Goal: Information Seeking & Learning: Learn about a topic

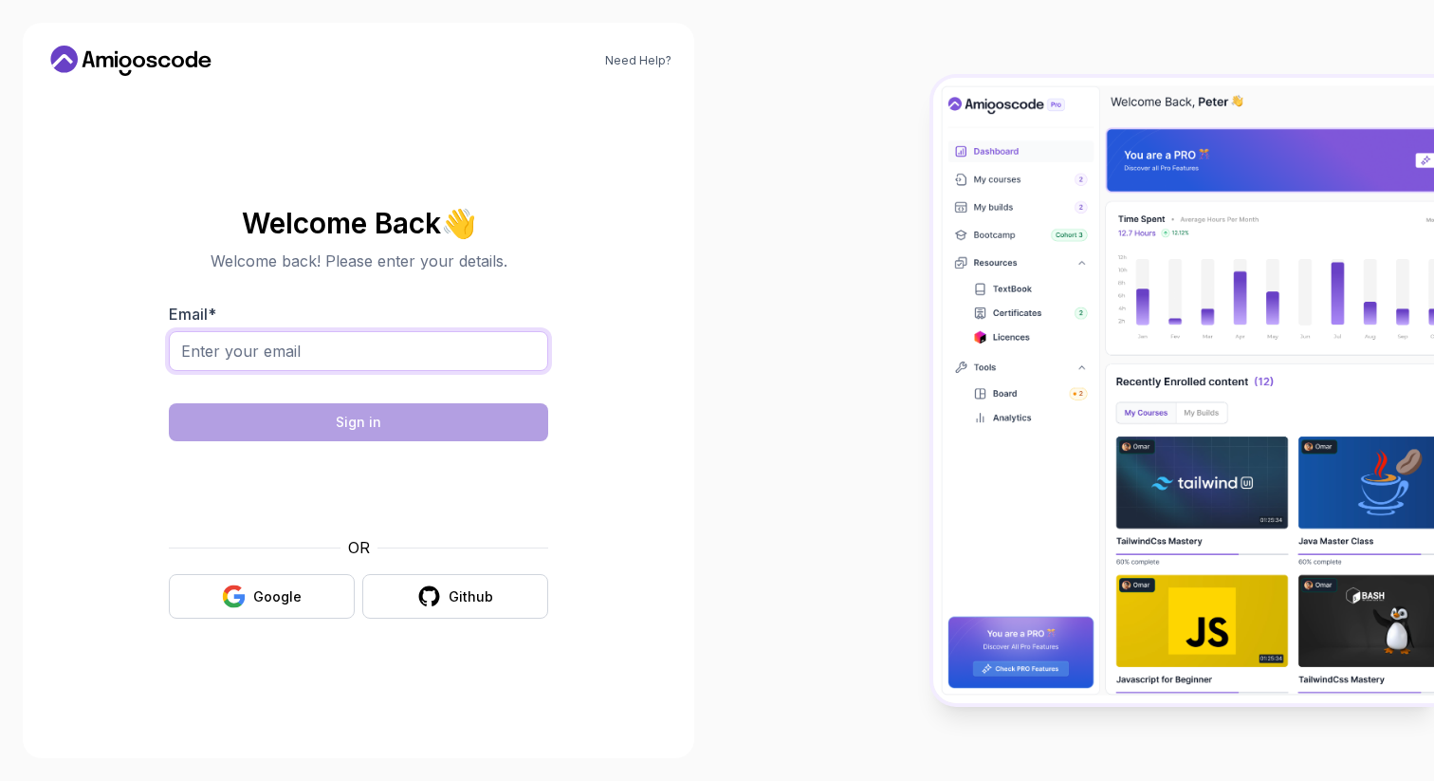
click at [332, 342] on input "Email *" at bounding box center [358, 351] width 379 height 40
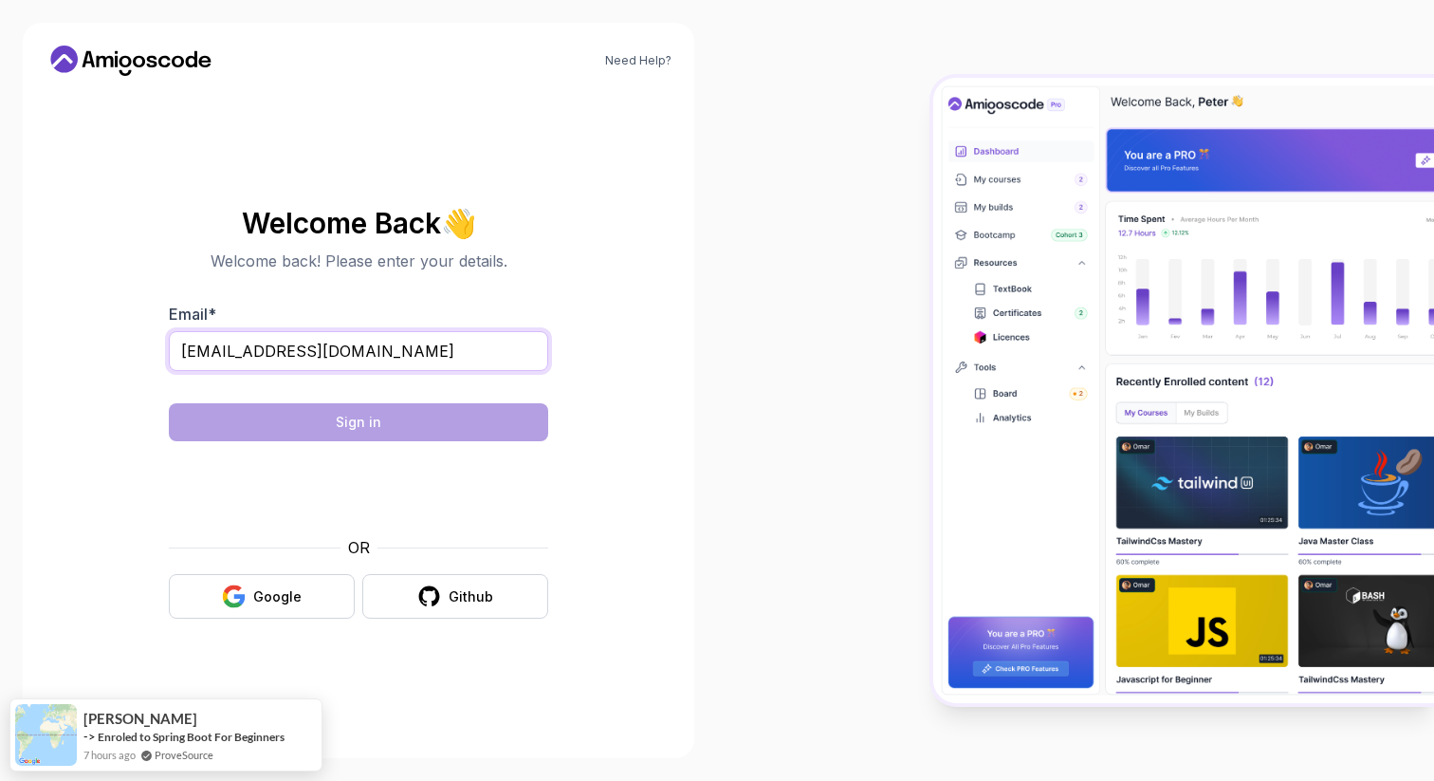
type input "[EMAIL_ADDRESS][DOMAIN_NAME]"
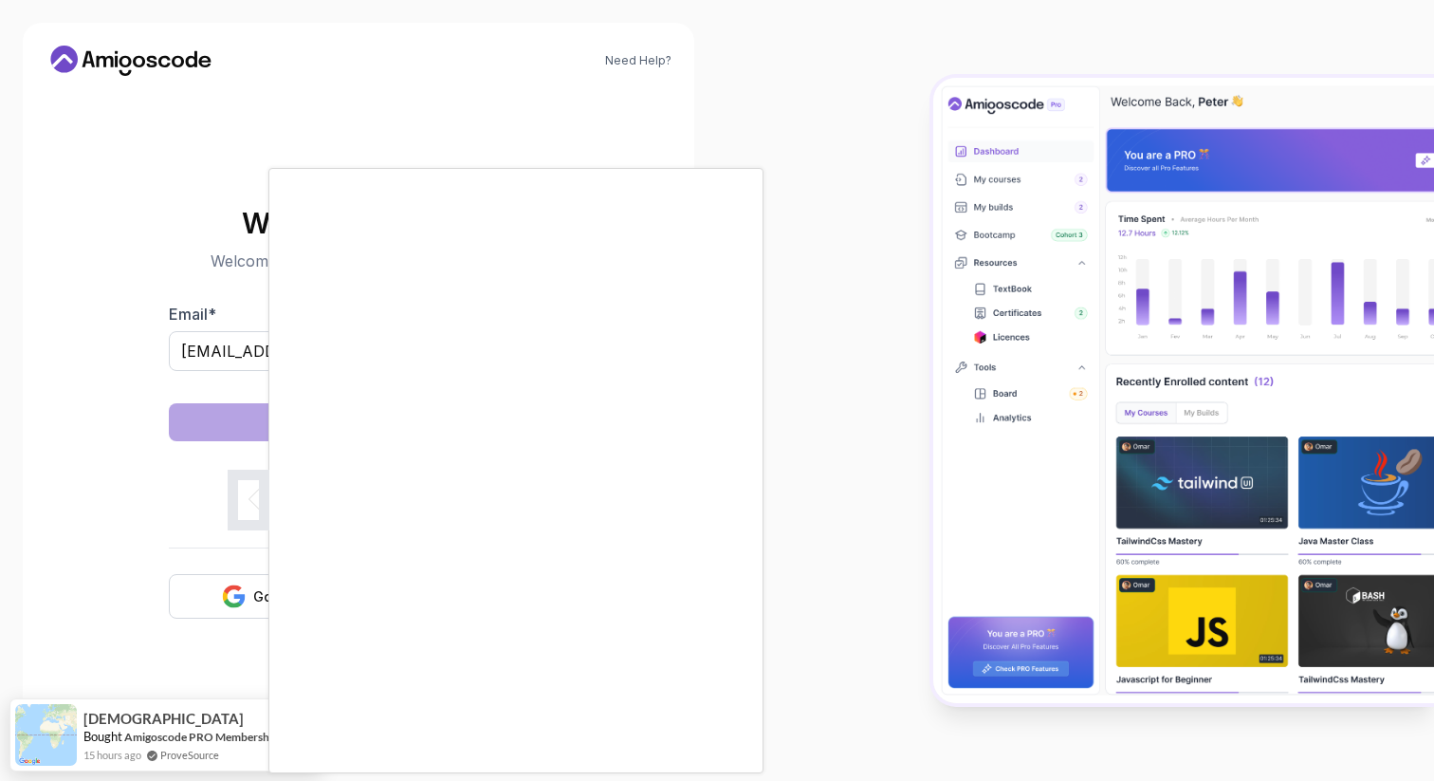
click at [992, 235] on body "Need Help? Welcome Back 👋 Welcome back! Please enter your details. Email * [EMA…" at bounding box center [717, 390] width 1434 height 781
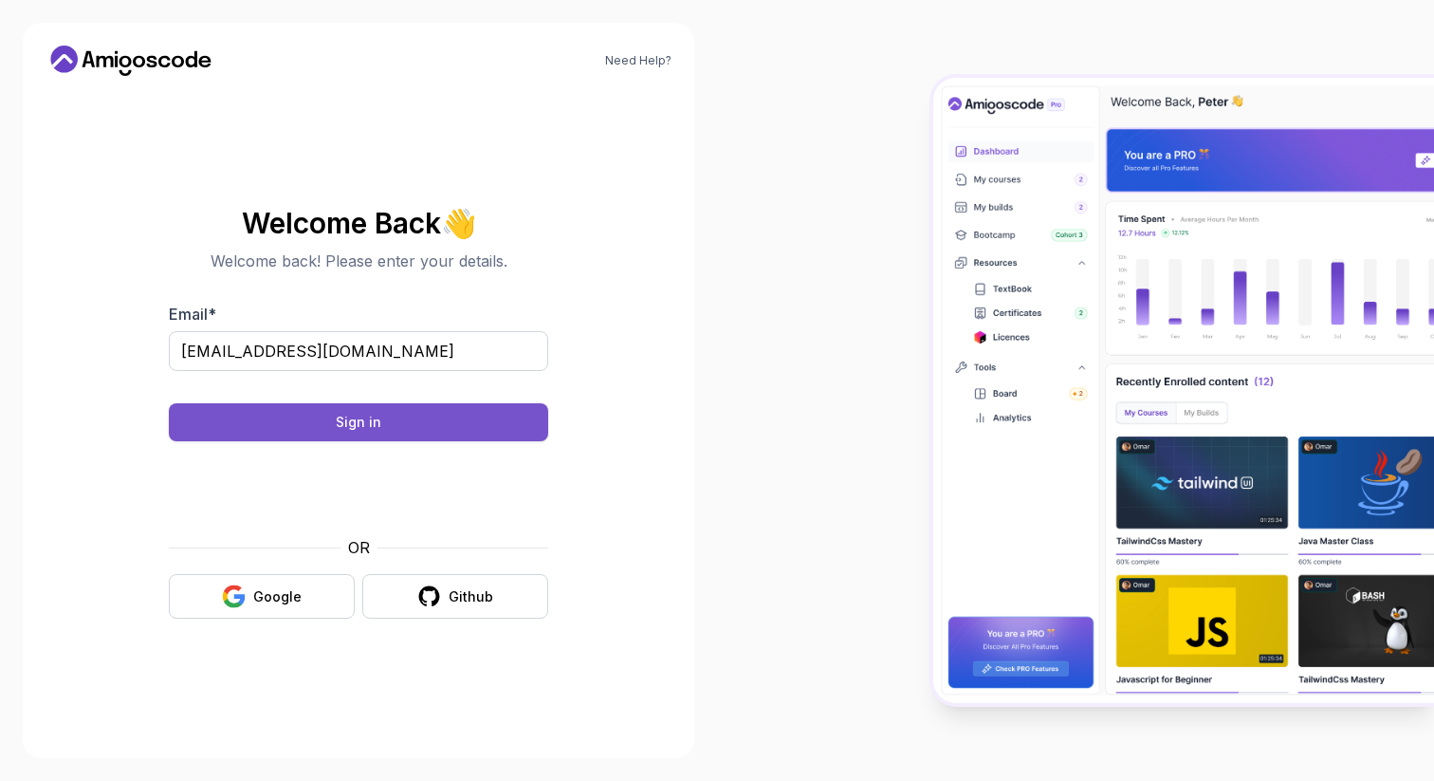
click at [370, 416] on div "Sign in" at bounding box center [359, 422] width 46 height 19
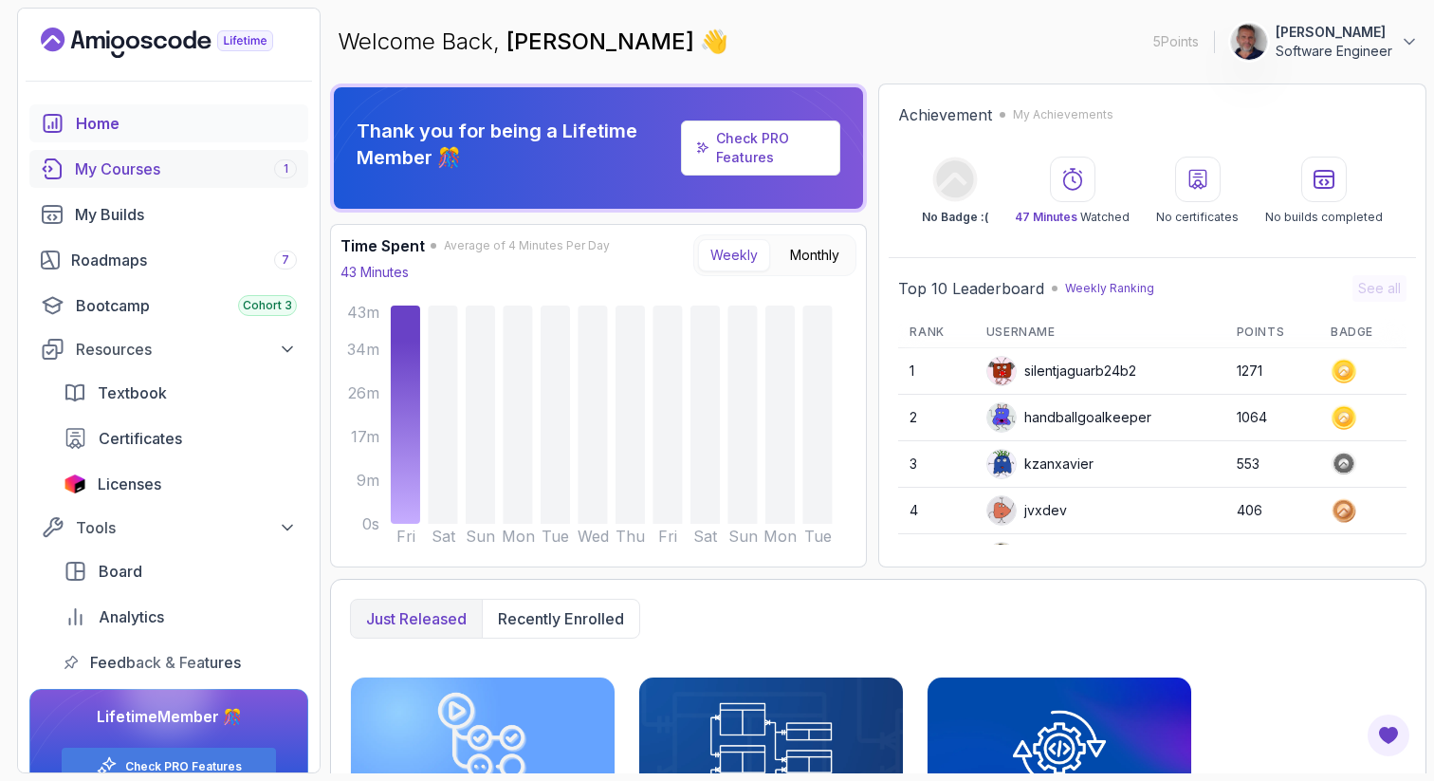
click at [144, 172] on div "My Courses 1" at bounding box center [186, 168] width 222 height 23
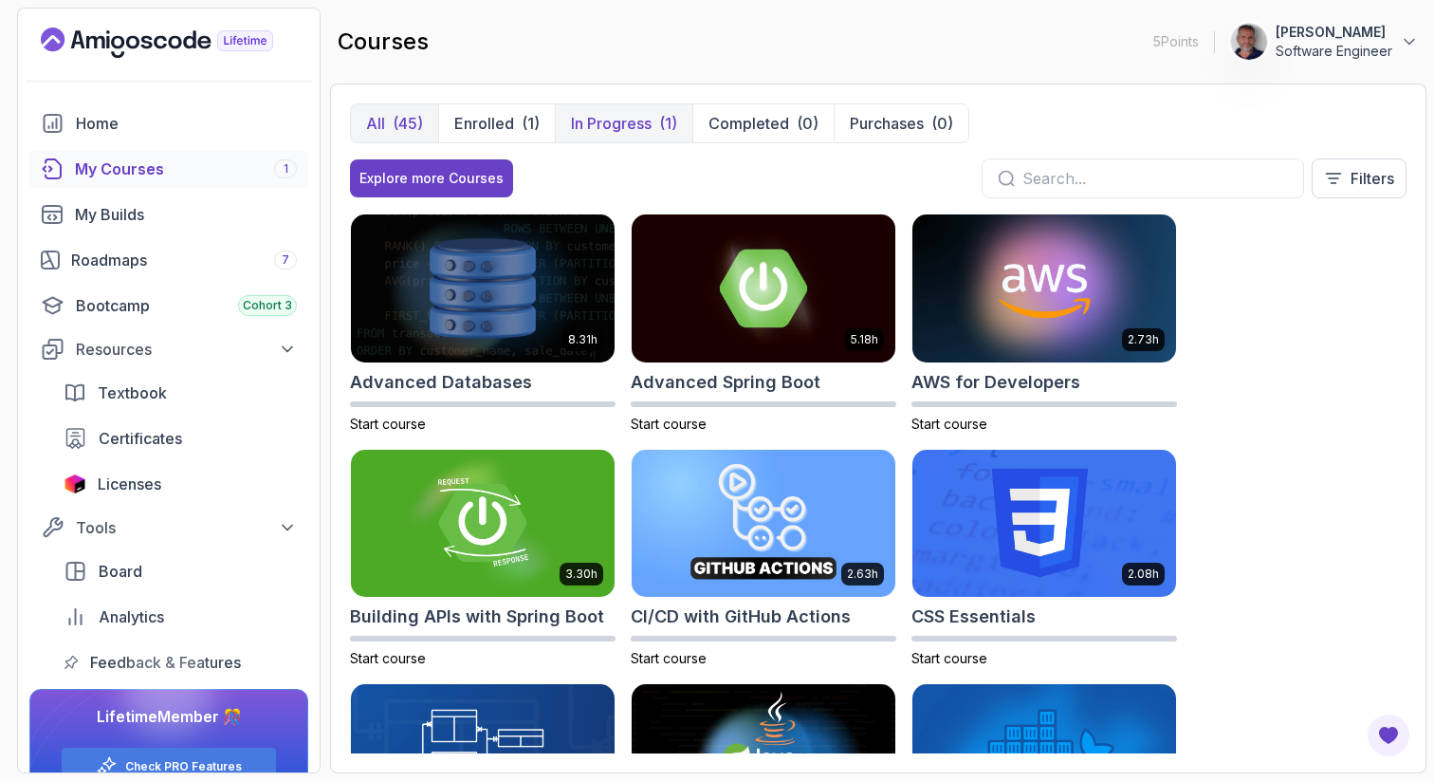
click at [668, 120] on div "(1)" at bounding box center [668, 123] width 18 height 23
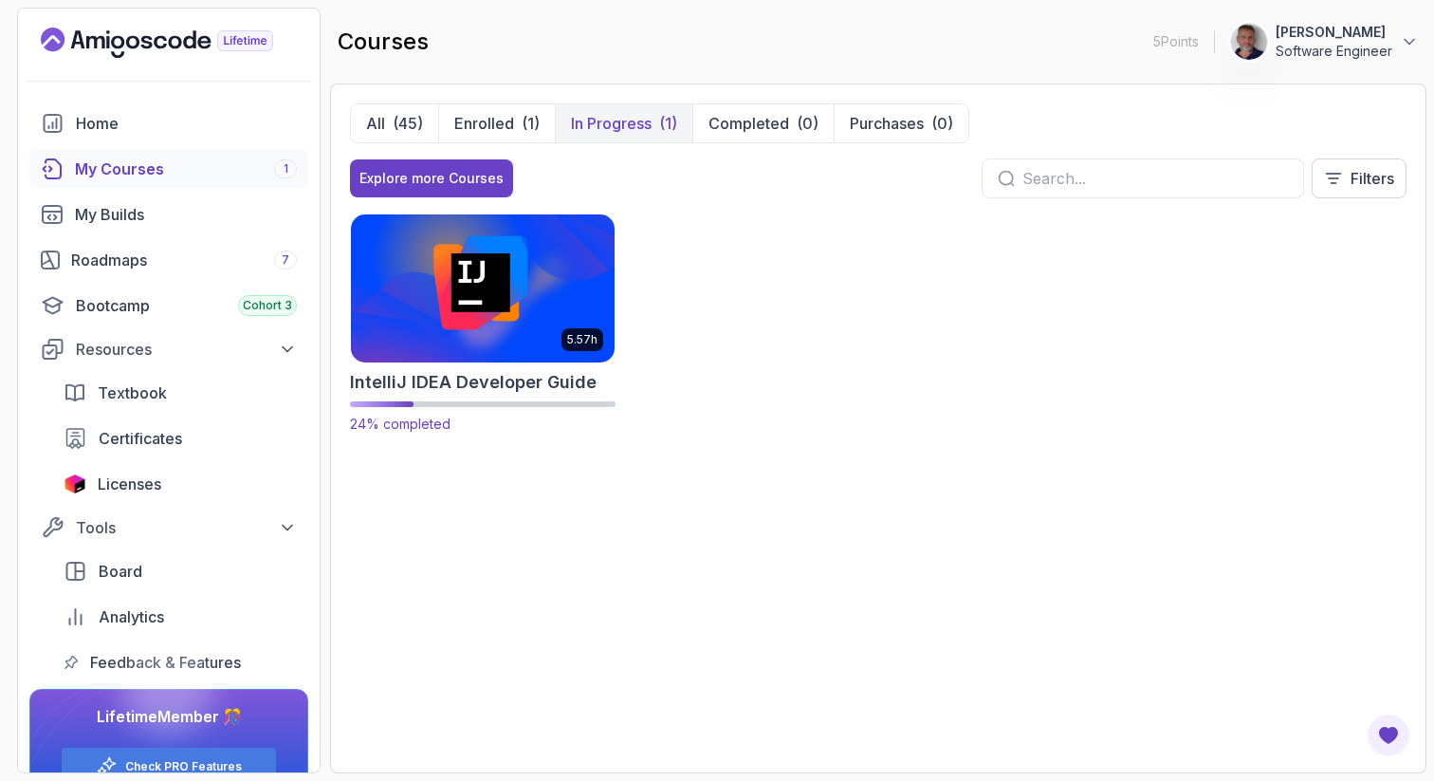
click at [476, 278] on img at bounding box center [482, 288] width 277 height 155
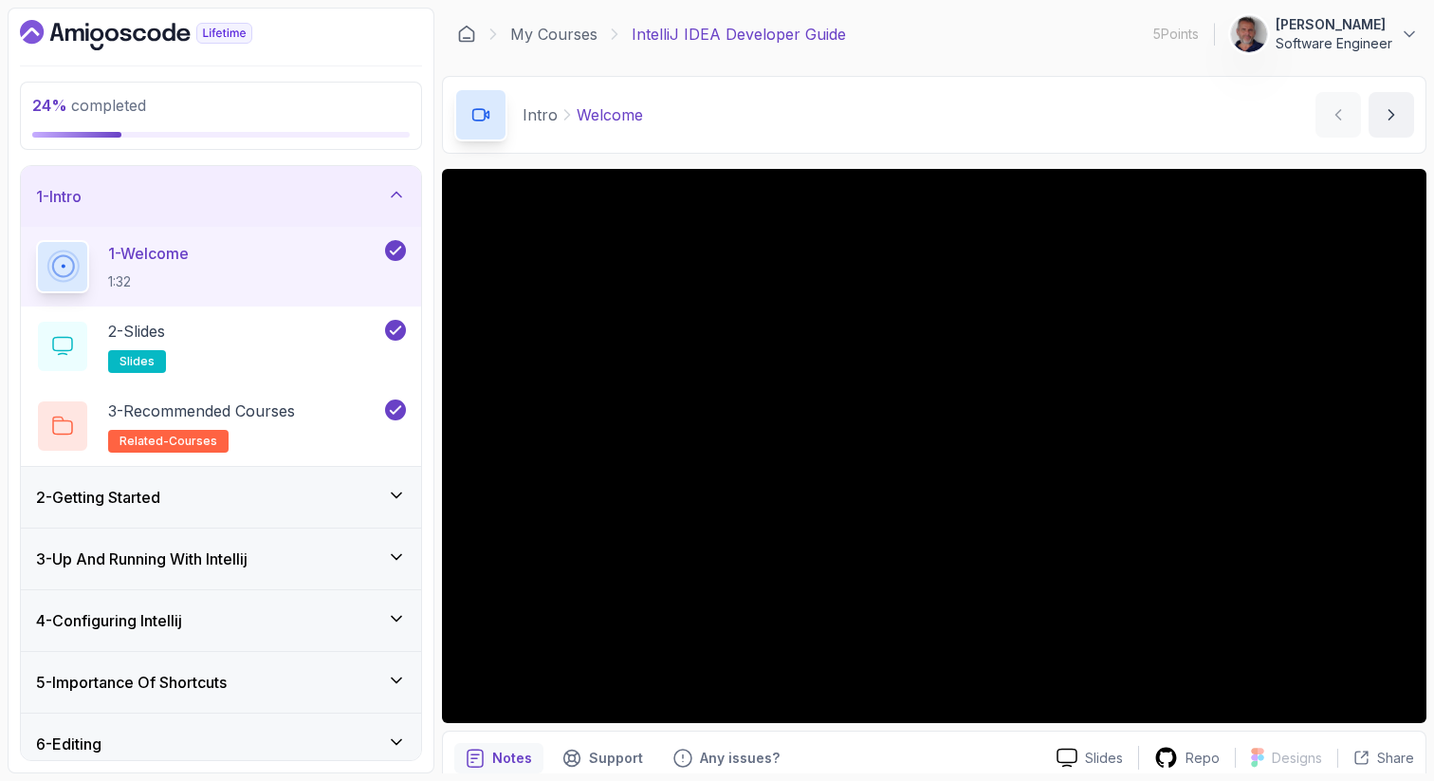
click at [397, 493] on icon at bounding box center [396, 495] width 19 height 19
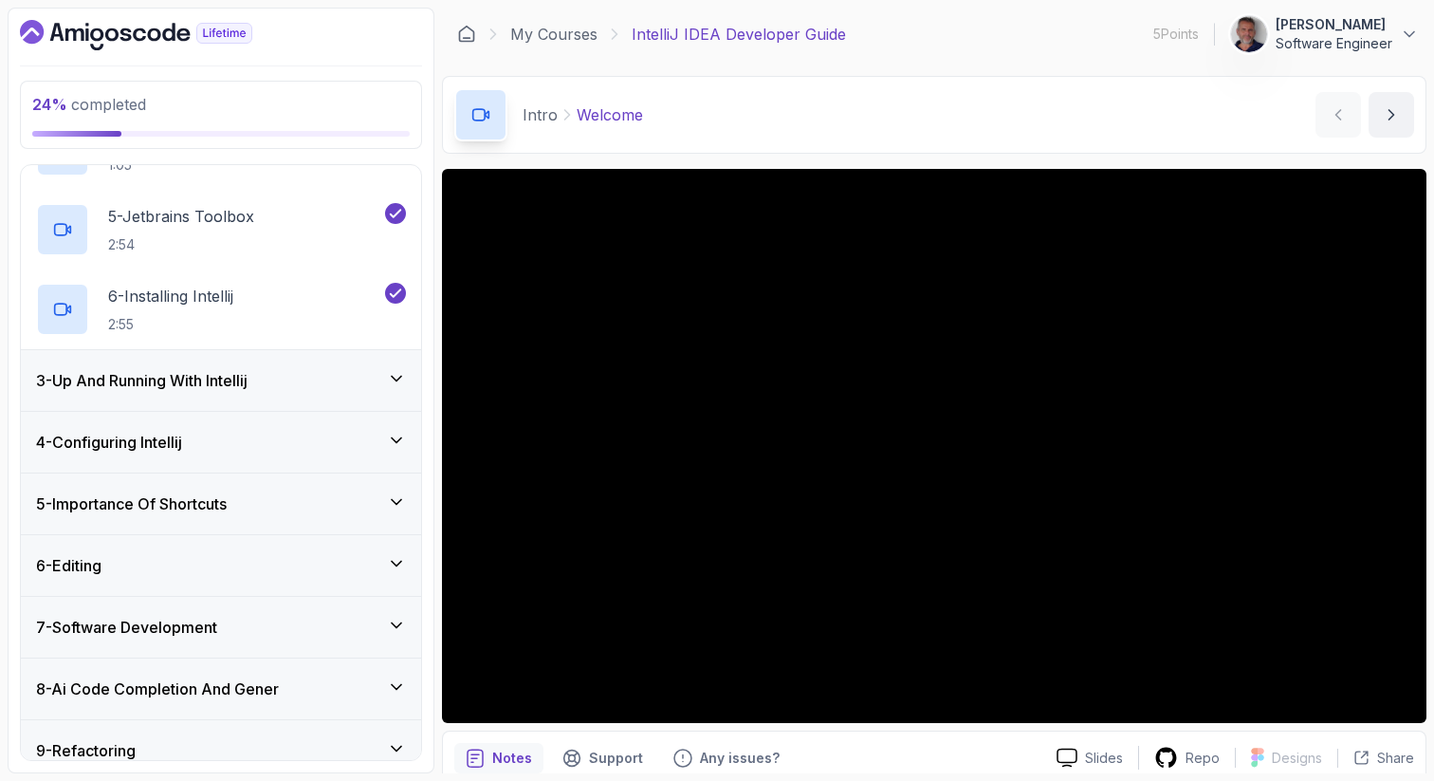
scroll to position [427, 0]
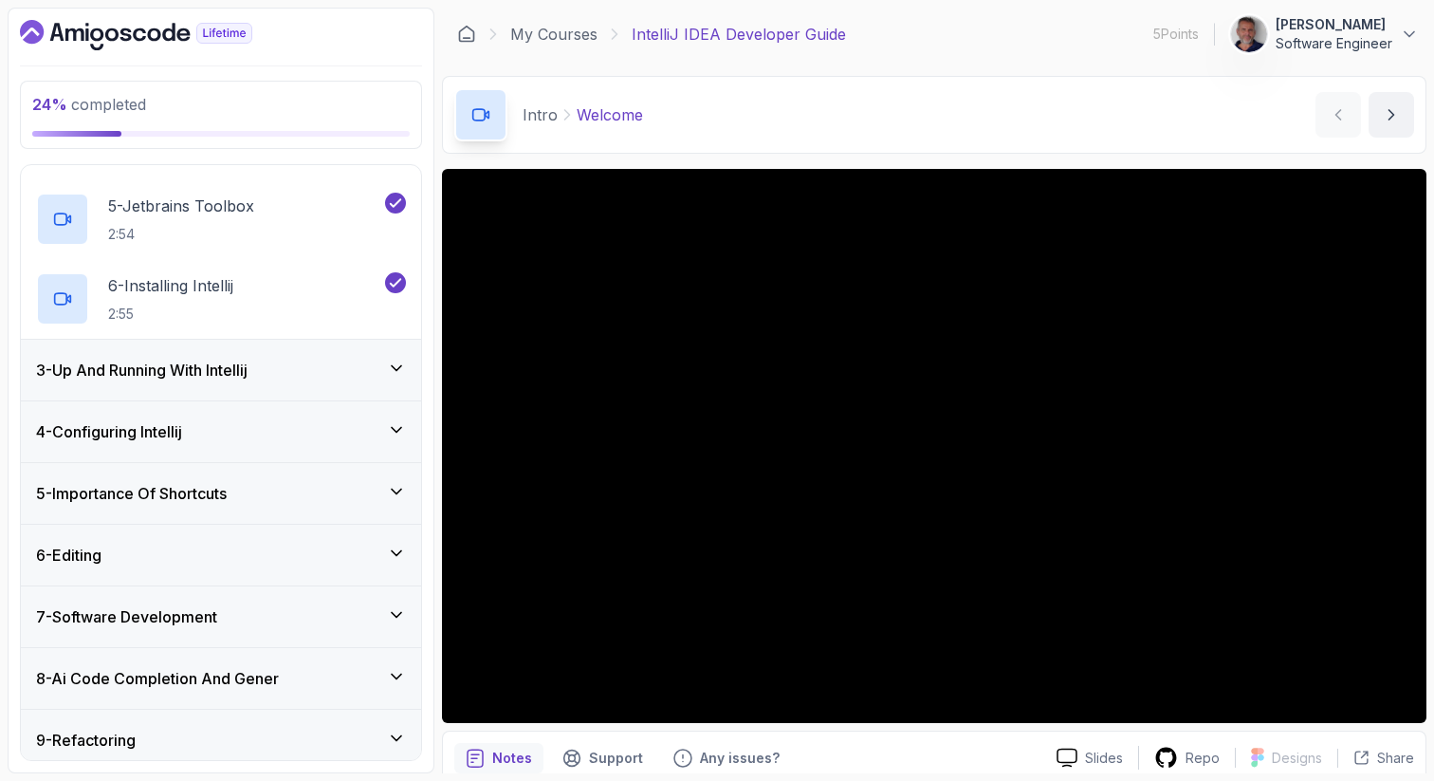
click at [395, 370] on icon at bounding box center [396, 368] width 9 height 5
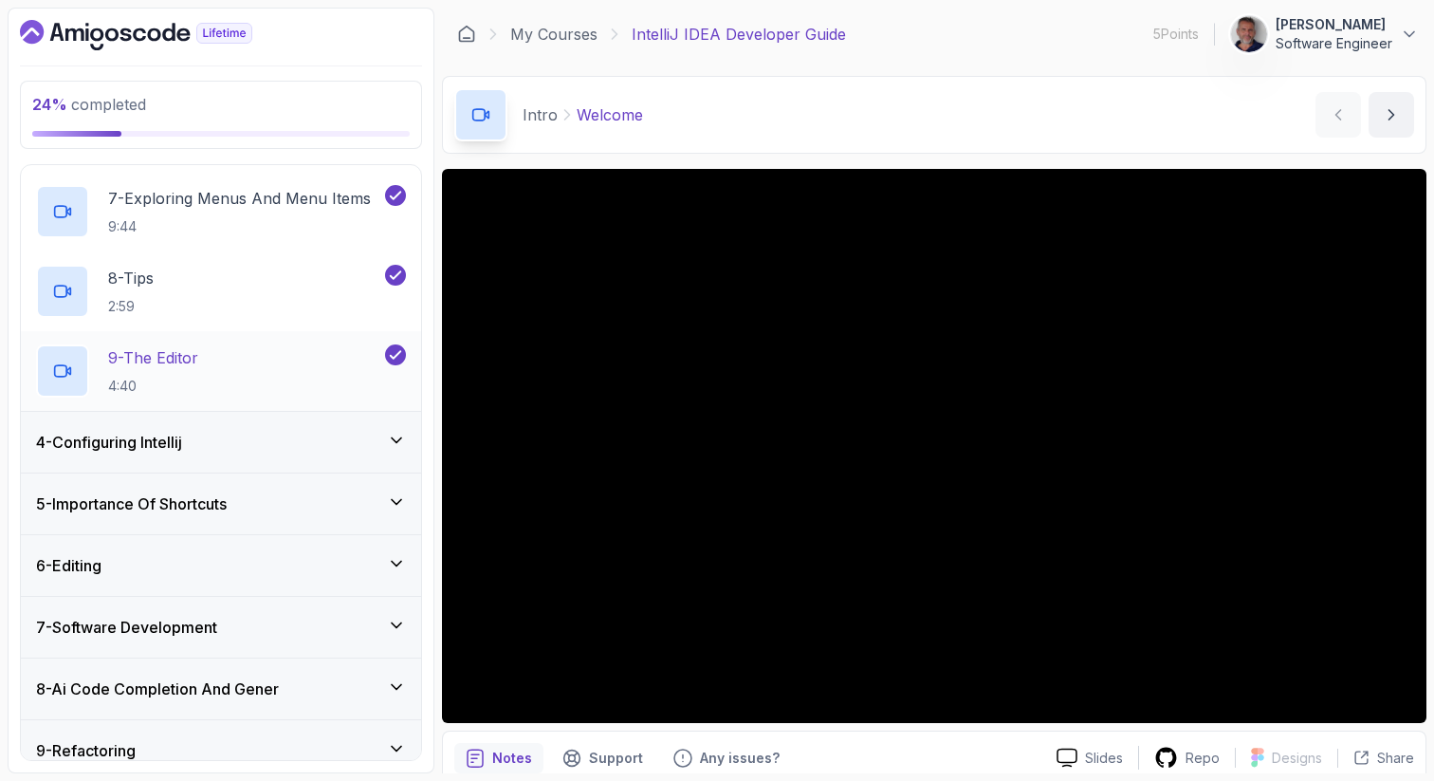
scroll to position [658, 0]
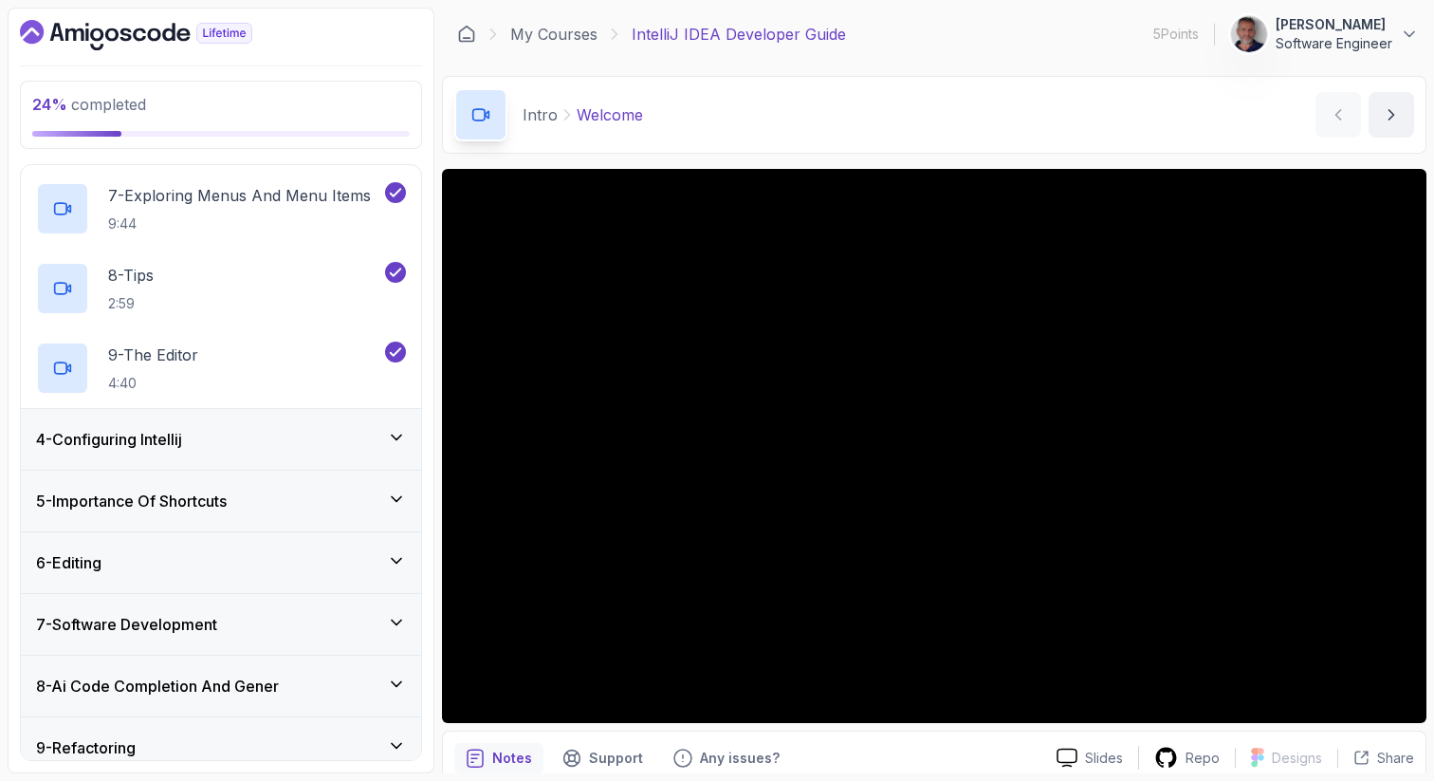
click at [397, 494] on icon at bounding box center [396, 499] width 19 height 19
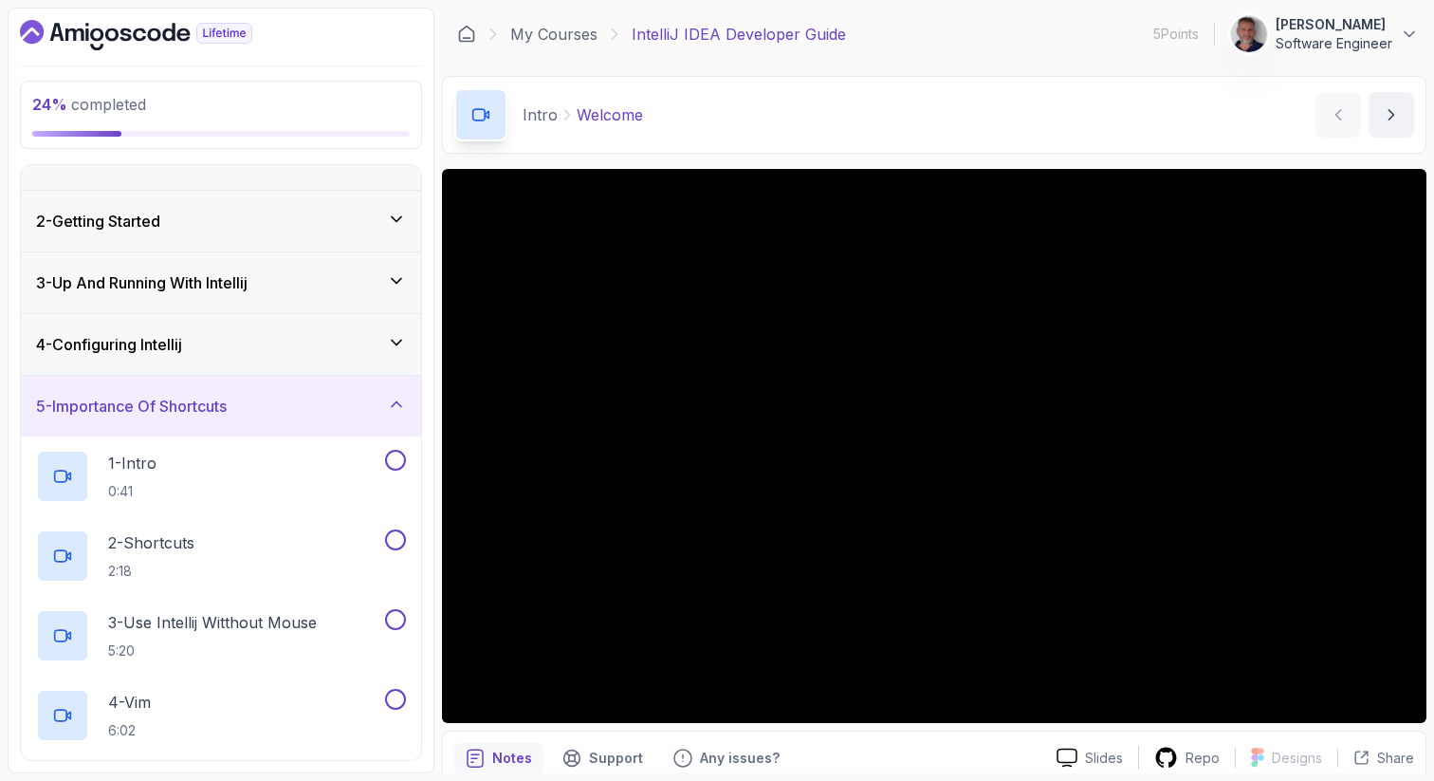
scroll to position [33, 0]
click at [398, 348] on icon at bounding box center [396, 345] width 19 height 19
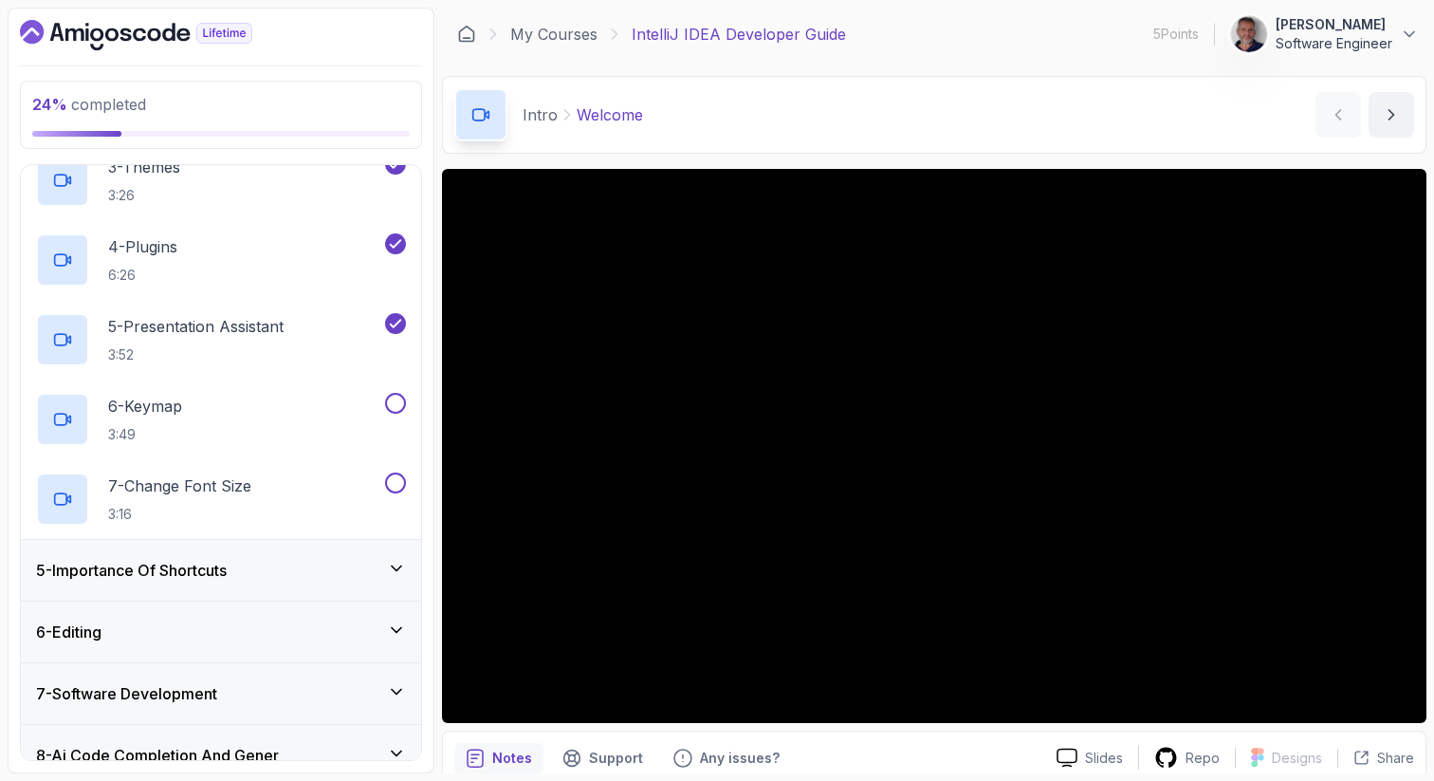
scroll to position [440, 0]
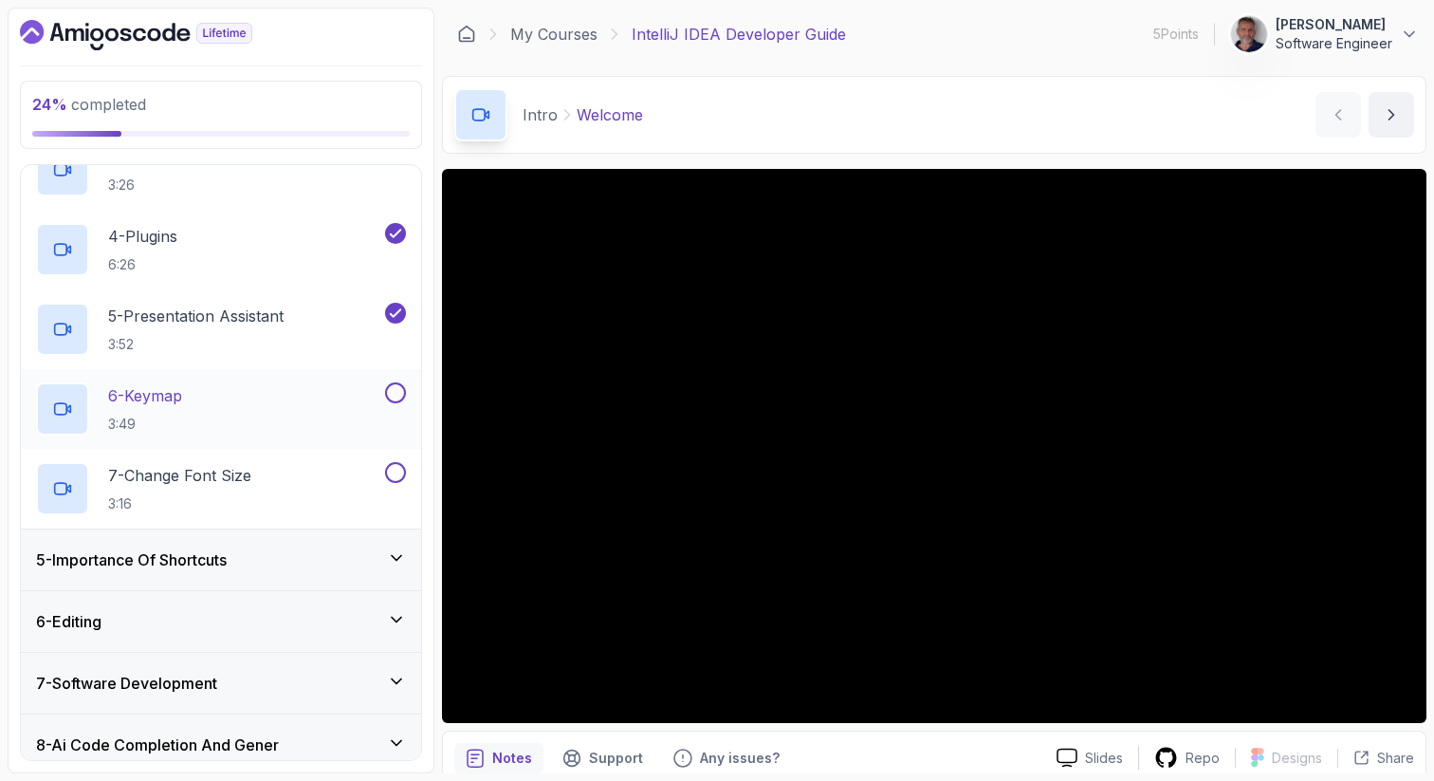
click at [230, 408] on div "6 - Keymap 3:49" at bounding box center [208, 408] width 345 height 53
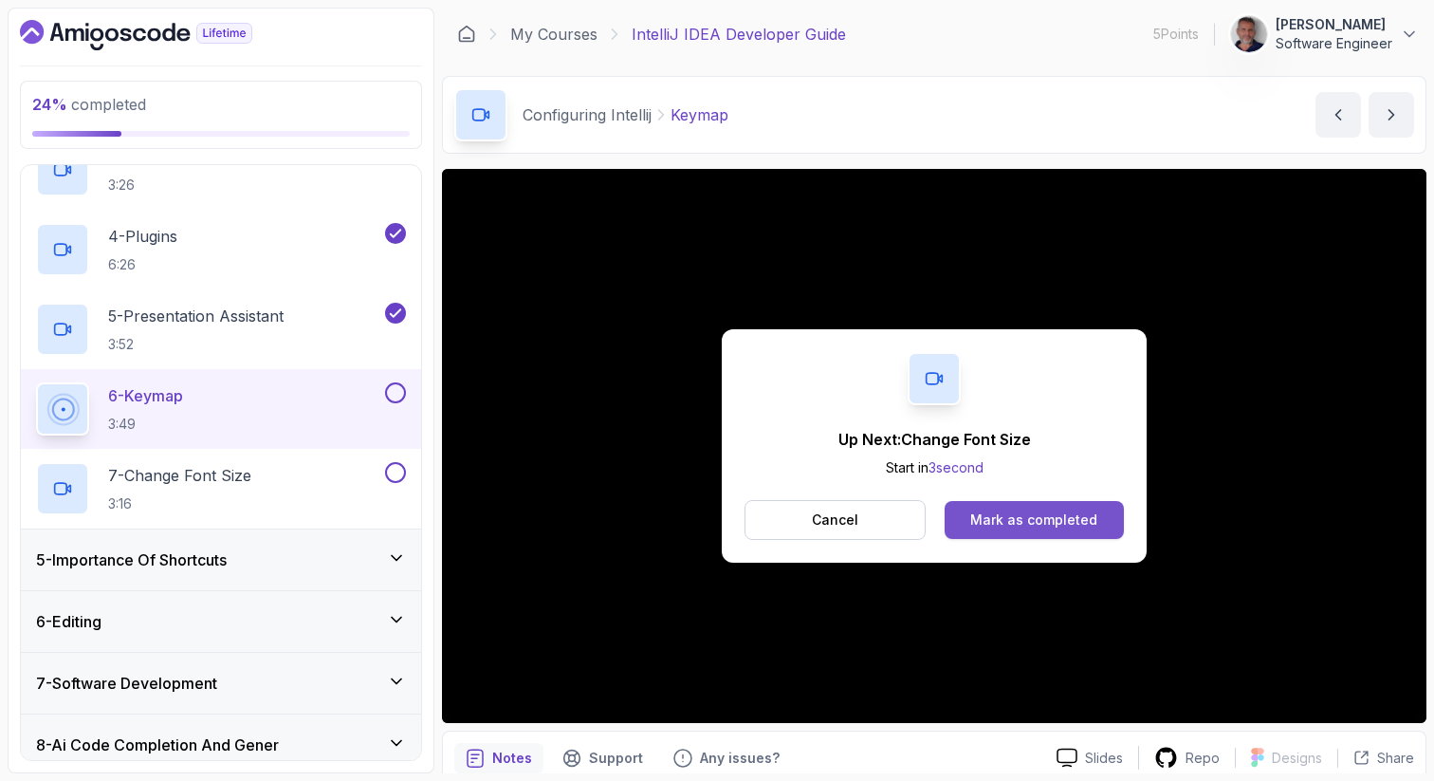
click at [1095, 520] on div "Mark as completed" at bounding box center [1034, 519] width 127 height 19
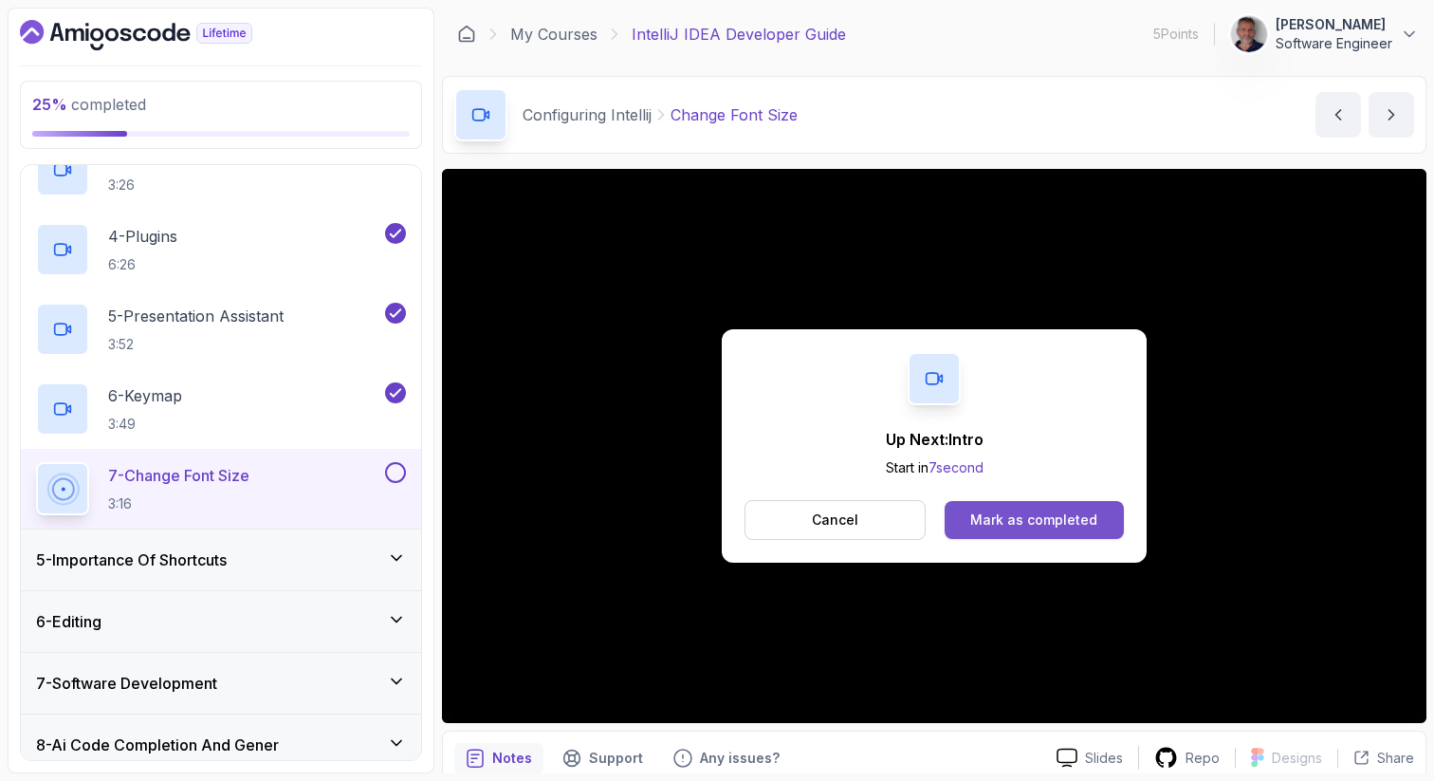
click at [1027, 509] on button "Mark as completed" at bounding box center [1034, 520] width 179 height 38
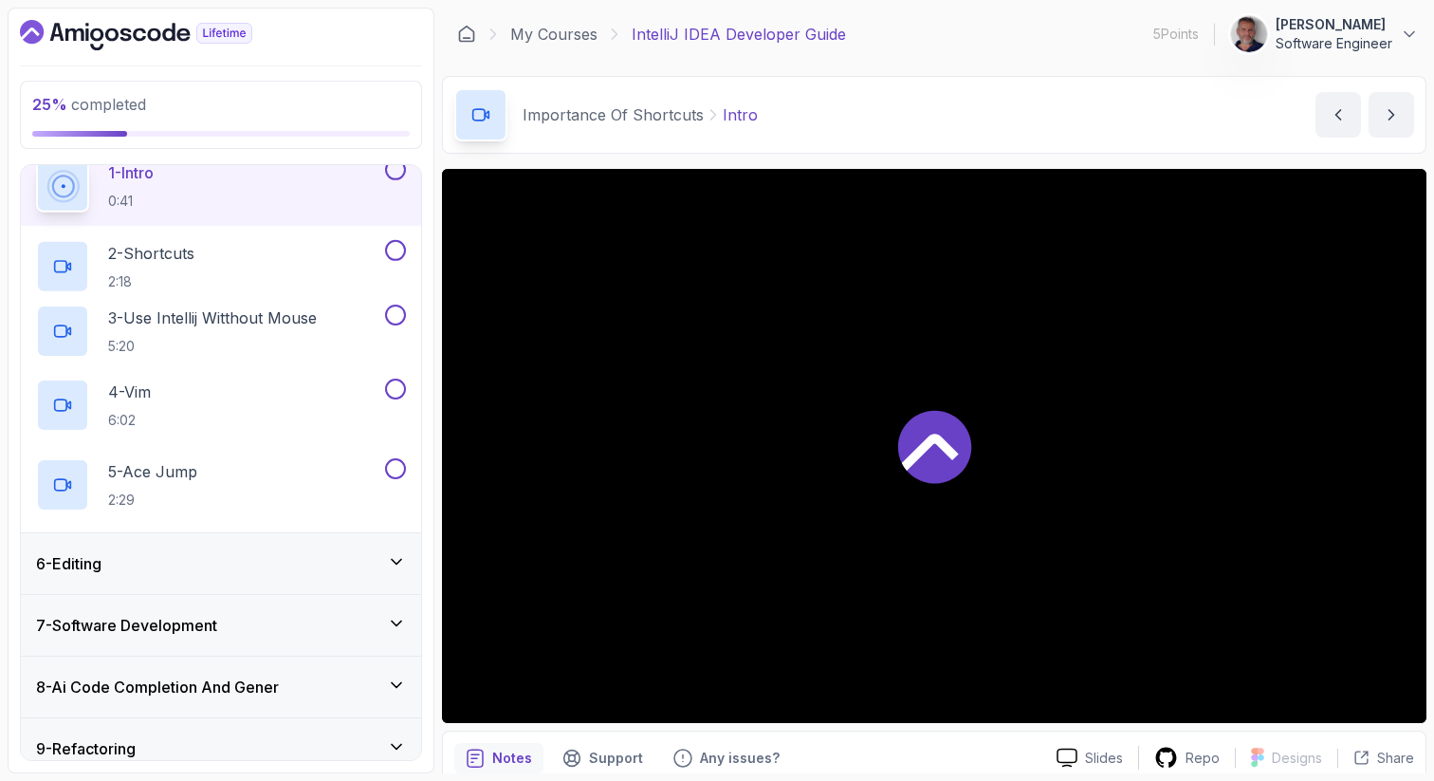
scroll to position [268, 0]
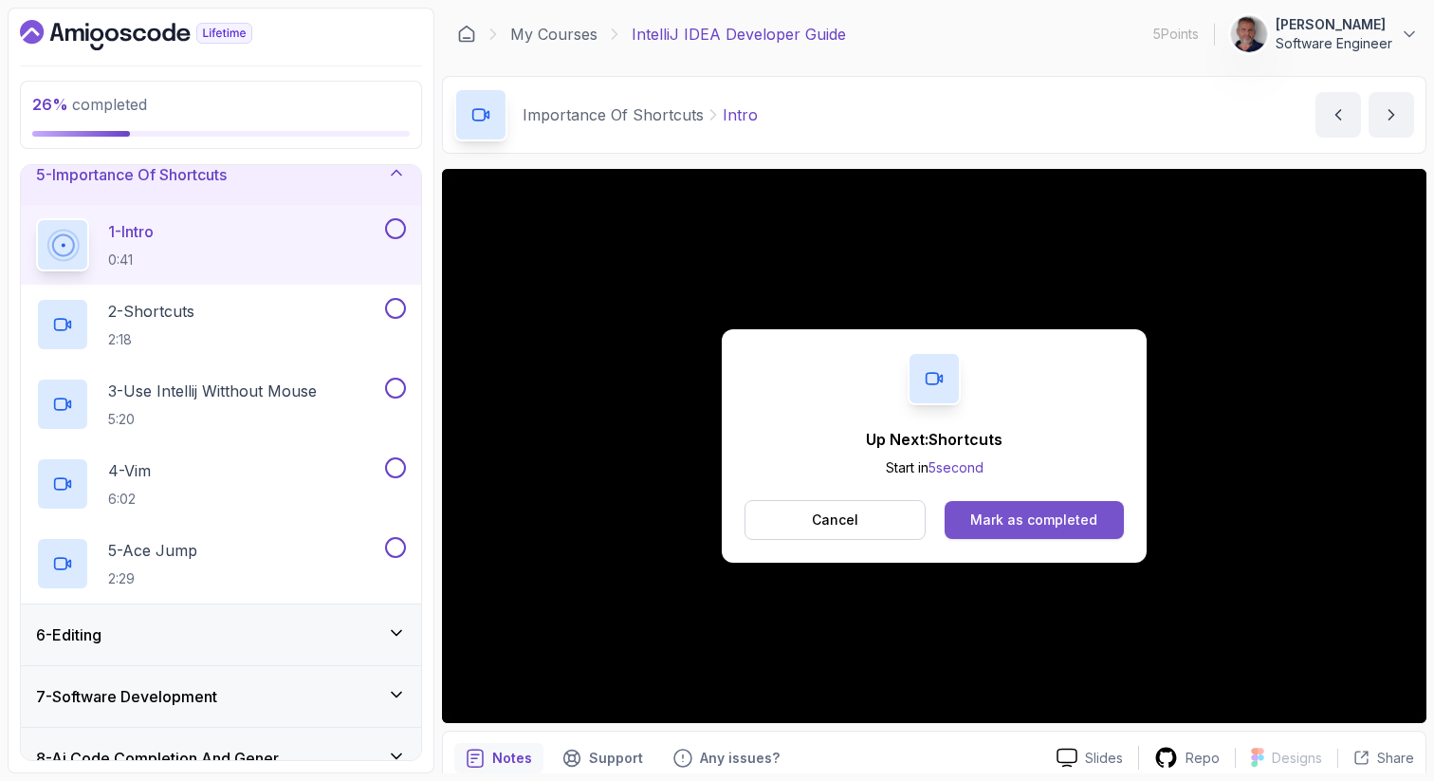
click at [1086, 523] on div "Mark as completed" at bounding box center [1034, 519] width 127 height 19
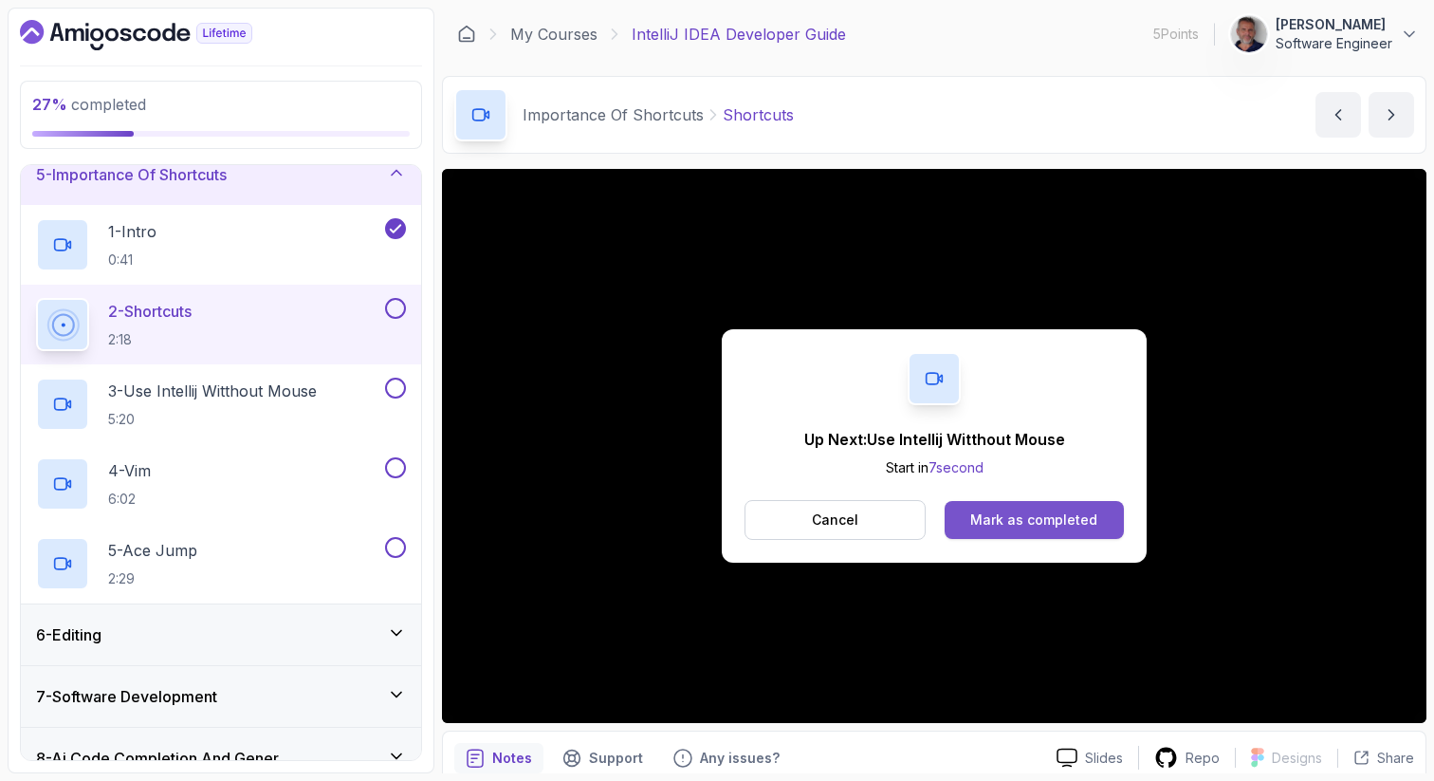
click at [1019, 506] on button "Mark as completed" at bounding box center [1034, 520] width 179 height 38
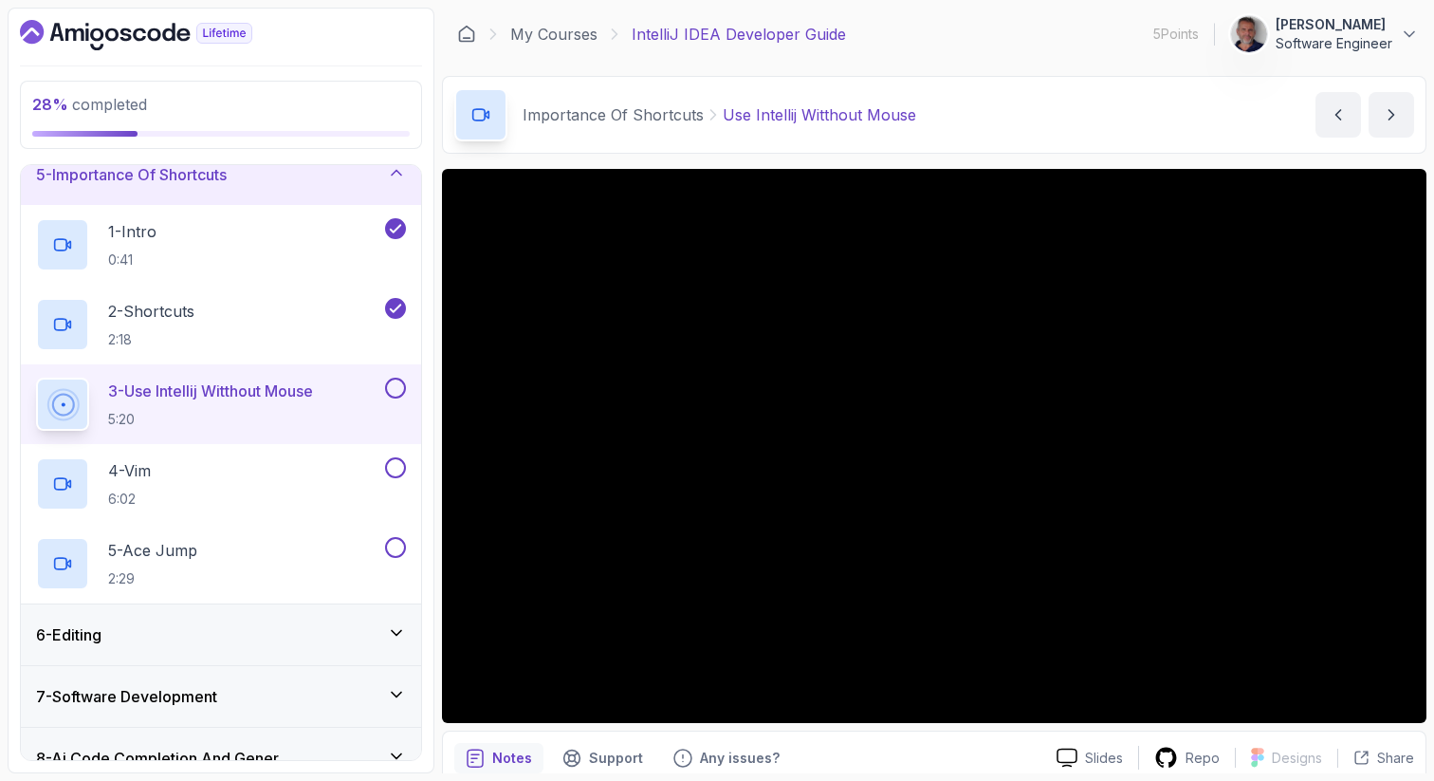
click at [395, 388] on button at bounding box center [395, 388] width 21 height 21
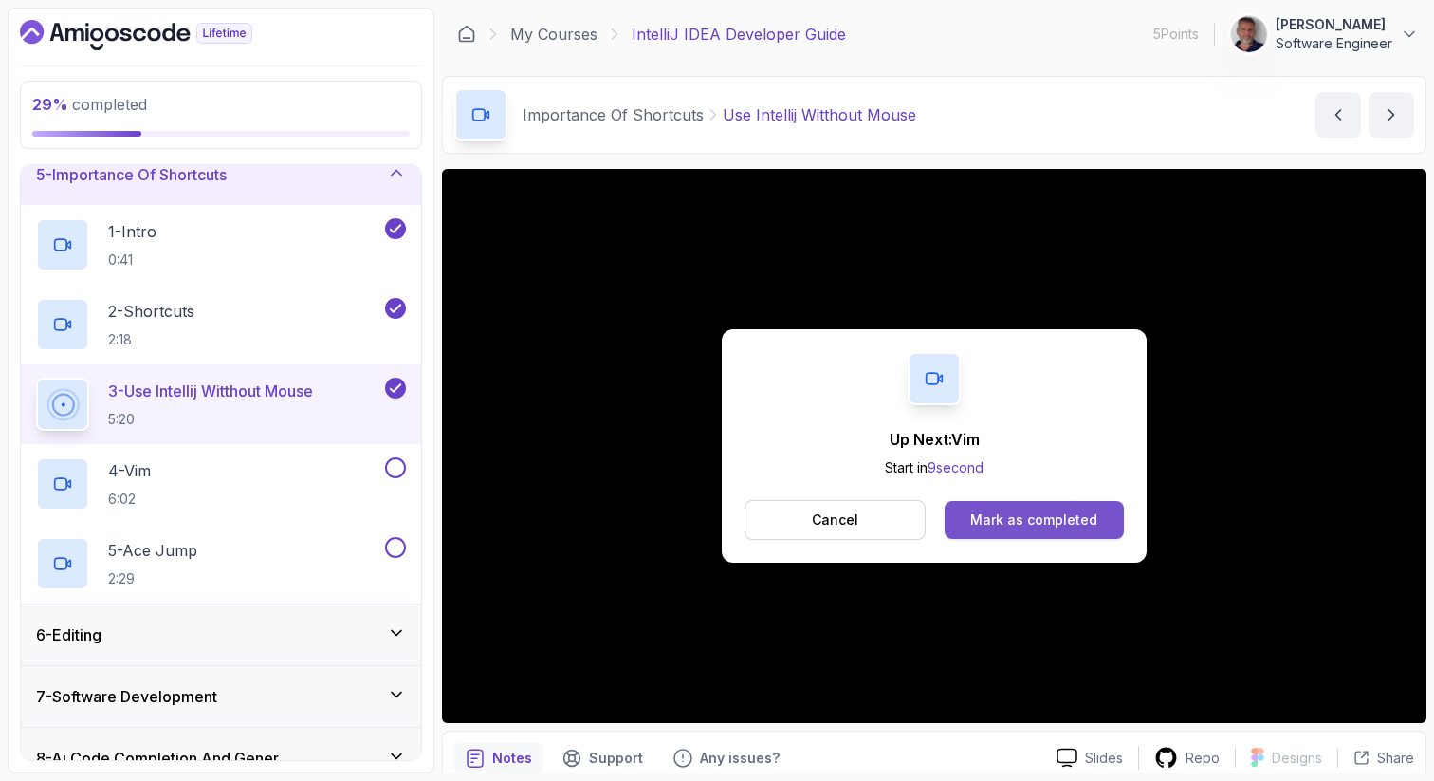
click at [1048, 524] on div "Mark as completed" at bounding box center [1034, 519] width 127 height 19
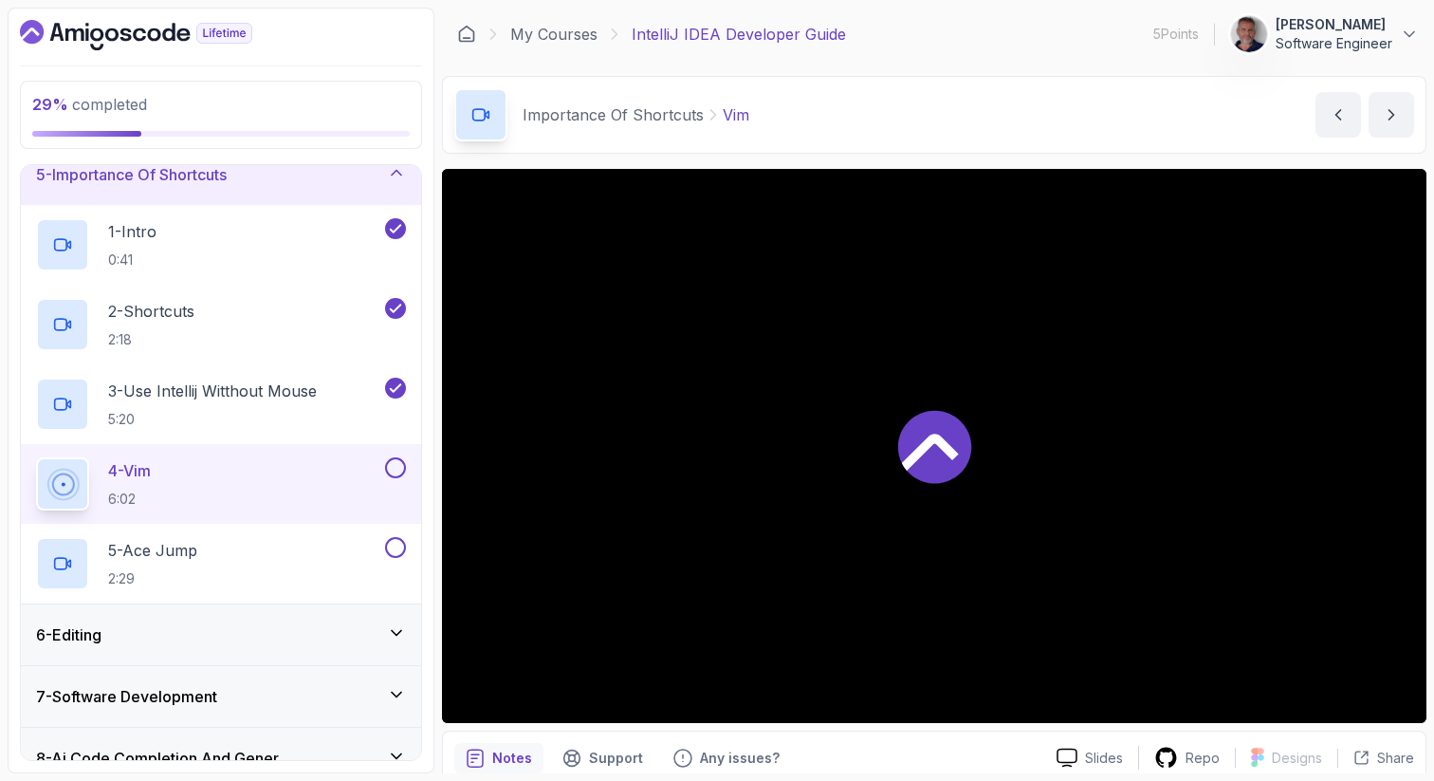
click at [188, 474] on div "4 - Vim 6:02" at bounding box center [208, 483] width 345 height 53
